Goal: Task Accomplishment & Management: Use online tool/utility

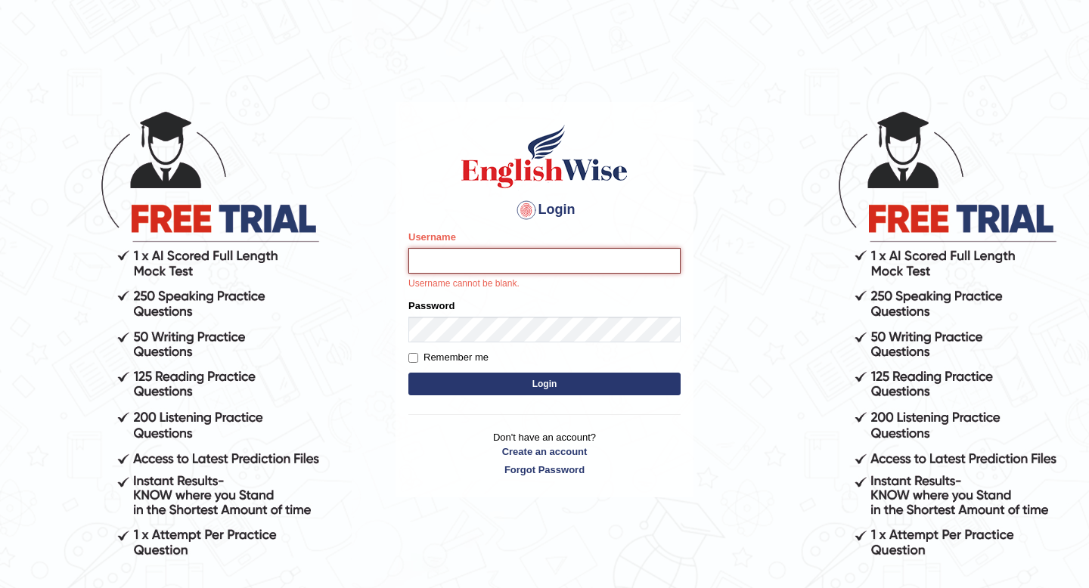
type input "hirokaM"
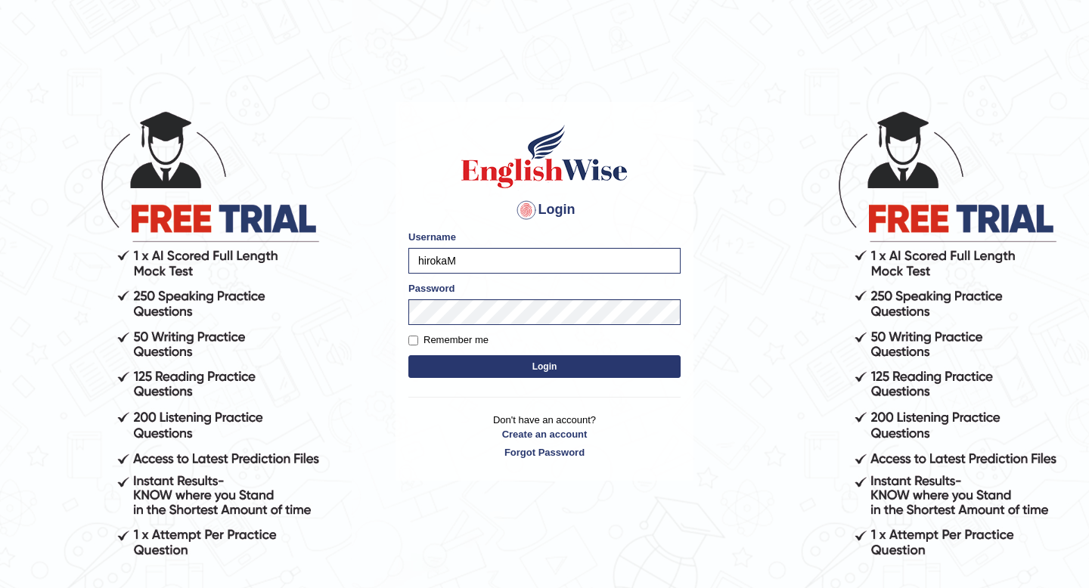
click at [464, 365] on button "Login" at bounding box center [544, 366] width 272 height 23
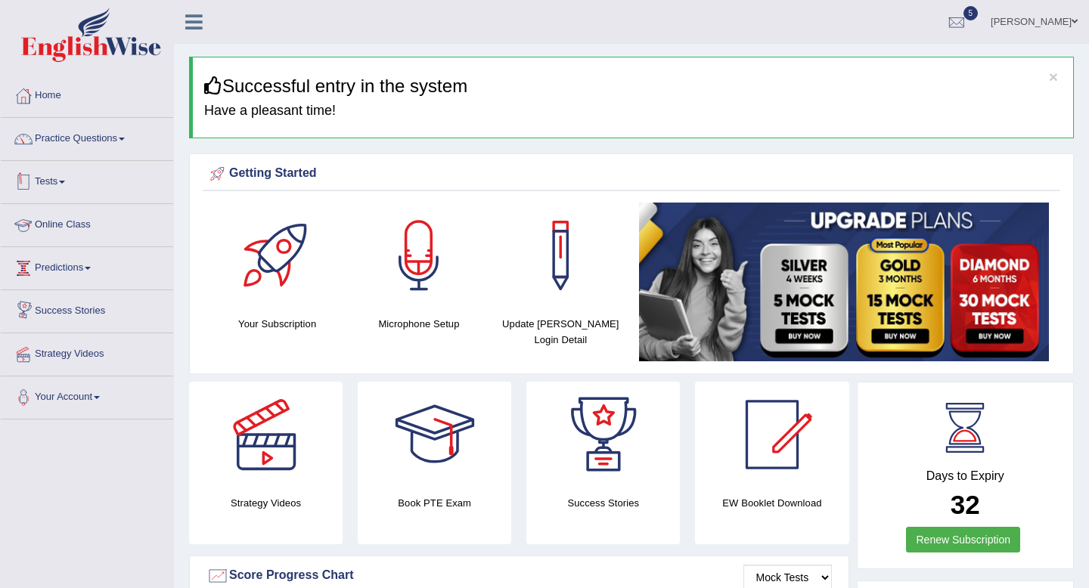
click at [57, 181] on link "Tests" at bounding box center [87, 180] width 172 height 38
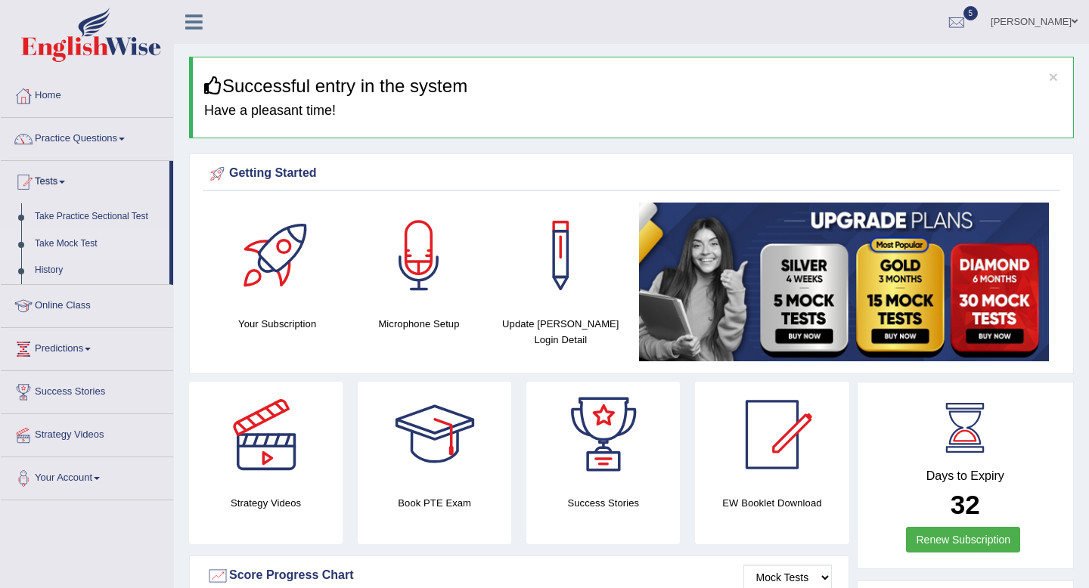
click at [83, 242] on link "Take Mock Test" at bounding box center [98, 244] width 141 height 27
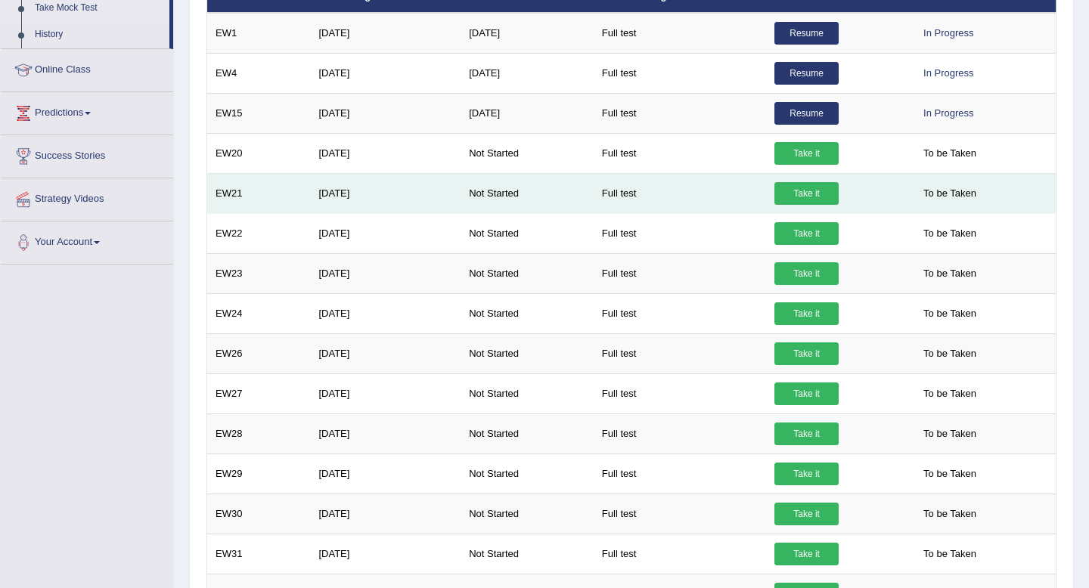
scroll to position [234, 0]
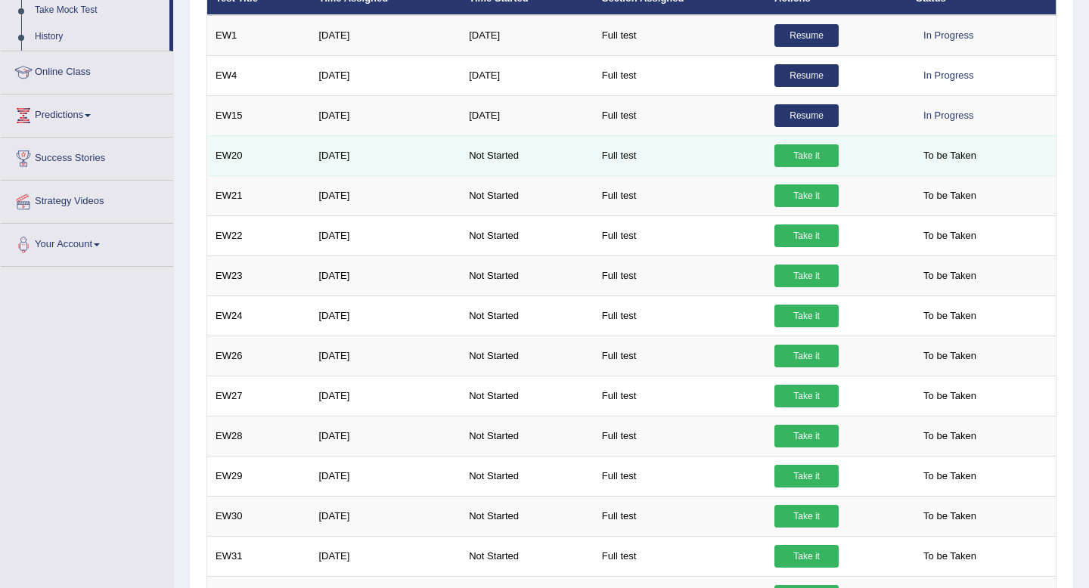
click at [807, 160] on link "Take it" at bounding box center [806, 155] width 64 height 23
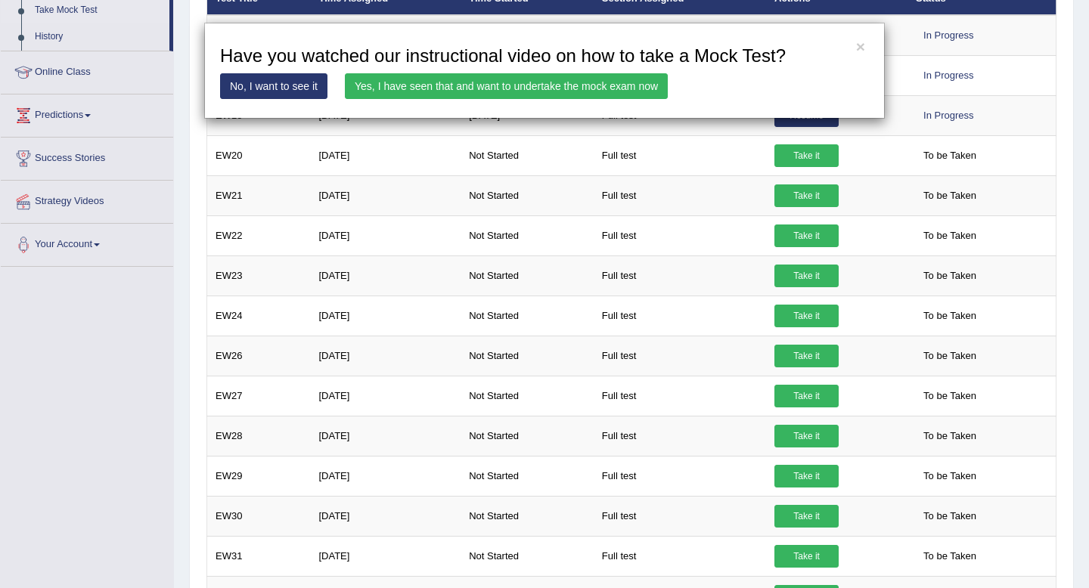
click at [504, 89] on link "Yes, I have seen that and want to undertake the mock exam now" at bounding box center [506, 86] width 323 height 26
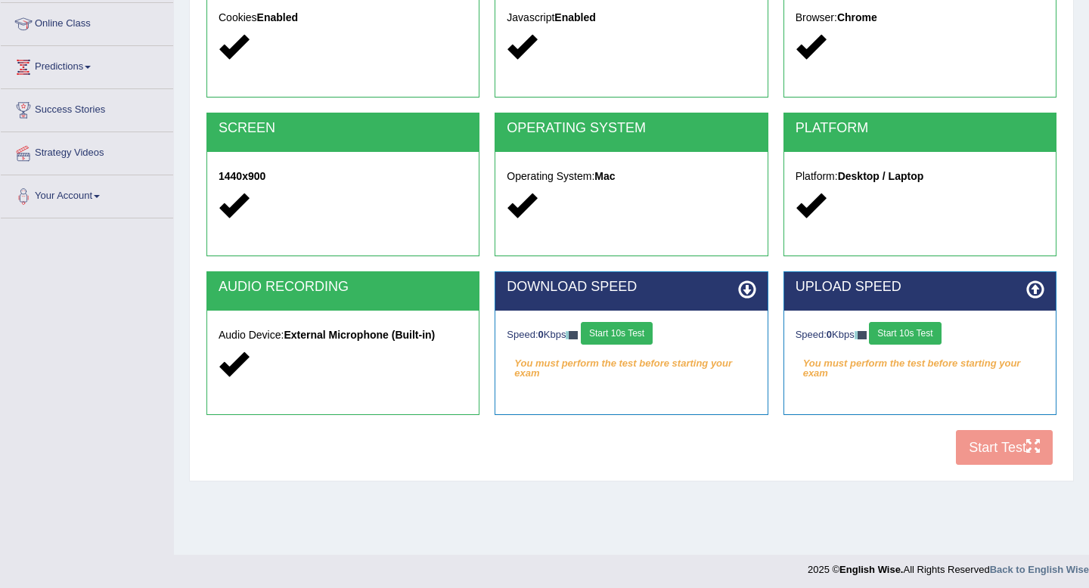
scroll to position [206, 0]
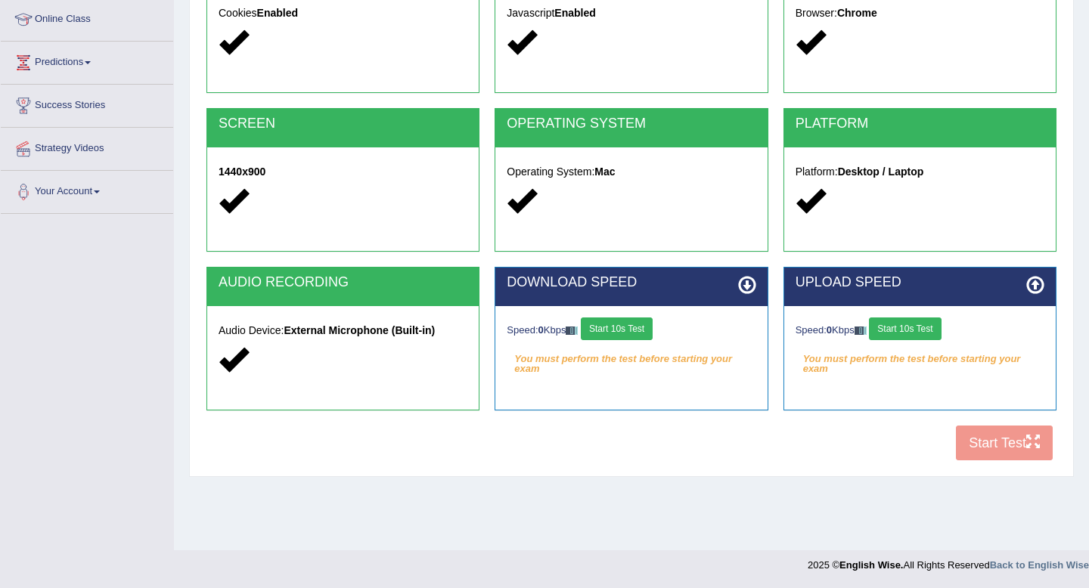
click at [630, 330] on button "Start 10s Test" at bounding box center [617, 329] width 72 height 23
click at [923, 334] on div "Speed: 0 Kbps Start 10s Test" at bounding box center [920, 331] width 249 height 26
click at [920, 330] on button "Start 10s Test" at bounding box center [905, 329] width 72 height 23
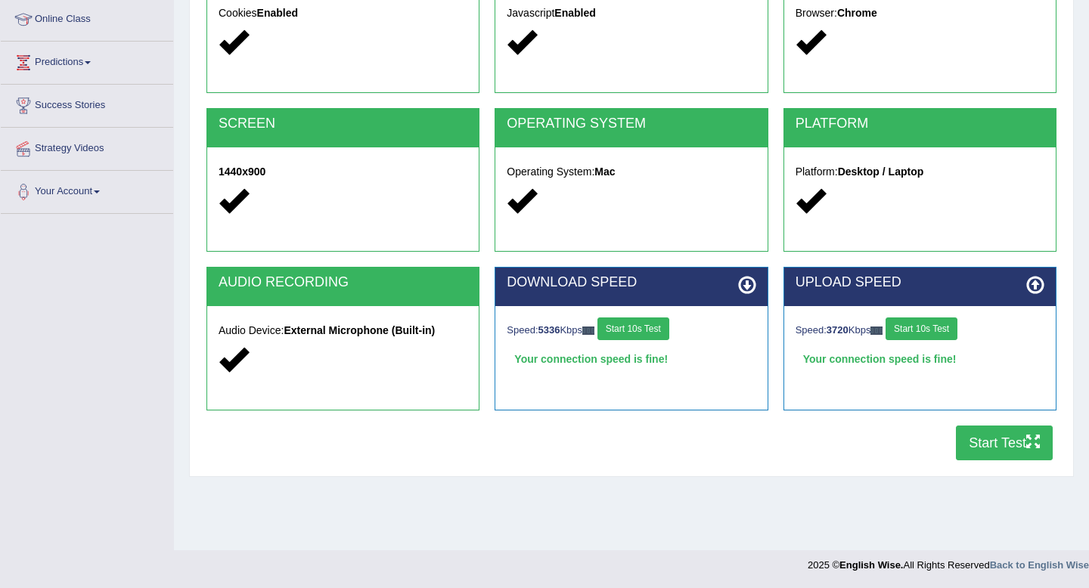
click at [995, 445] on button "Start Test" at bounding box center [1004, 443] width 97 height 35
